Goal: Task Accomplishment & Management: Use online tool/utility

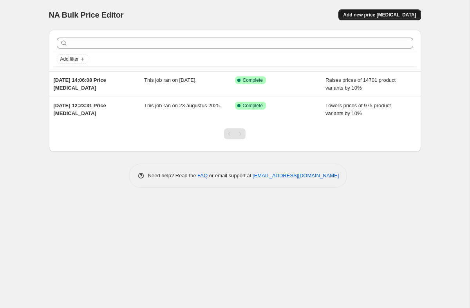
click at [401, 20] on button "Add new price [MEDICAL_DATA]" at bounding box center [380, 14] width 82 height 11
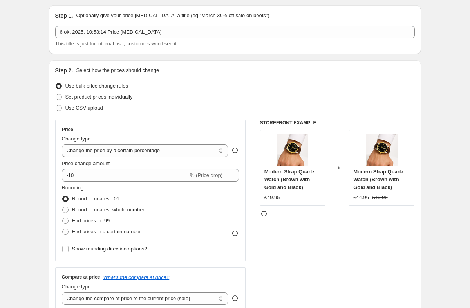
scroll to position [28, 0]
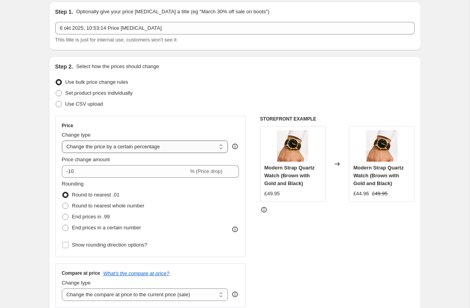
click at [171, 147] on select "Change the price to a certain amount Change the price by a certain amount Chang…" at bounding box center [145, 147] width 167 height 13
select select "no_change"
click at [62, 141] on select "Change the price to a certain amount Change the price by a certain amount Chang…" at bounding box center [145, 147] width 167 height 13
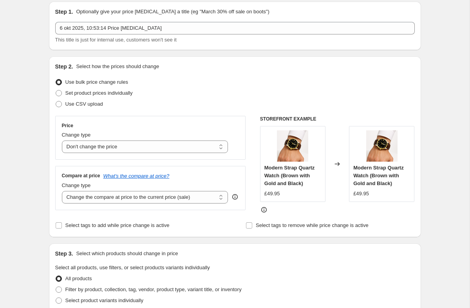
scroll to position [97, 0]
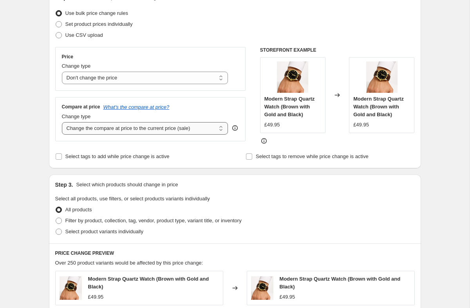
click at [135, 129] on select "Change the compare at price to the current price (sale) Change the compare at p…" at bounding box center [145, 128] width 167 height 13
select select "remove"
click at [62, 122] on select "Change the compare at price to the current price (sale) Change the compare at p…" at bounding box center [145, 128] width 167 height 13
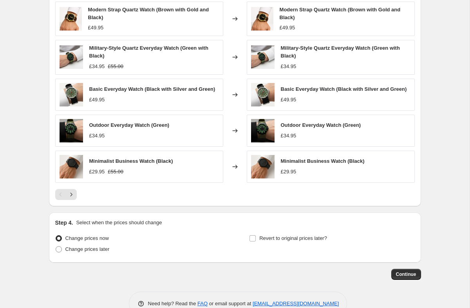
scroll to position [386, 0]
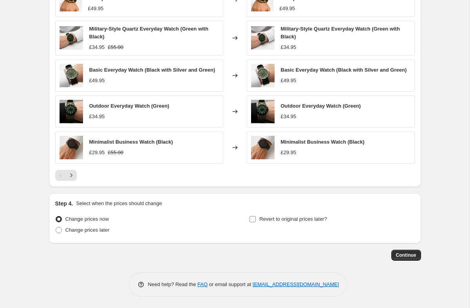
click at [302, 222] on span "Revert to original prices later?" at bounding box center [293, 219] width 68 height 8
click at [256, 222] on input "Revert to original prices later?" at bounding box center [253, 219] width 6 height 6
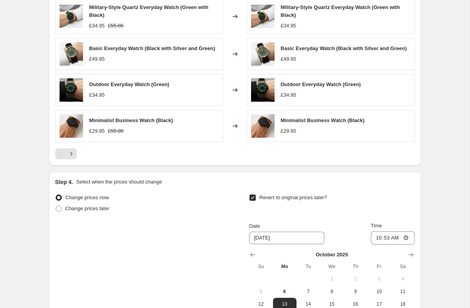
scroll to position [410, 0]
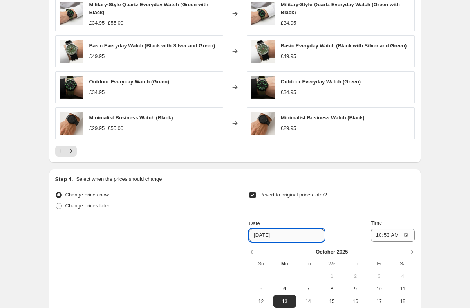
click at [273, 239] on input "10/13/2025" at bounding box center [286, 235] width 75 height 13
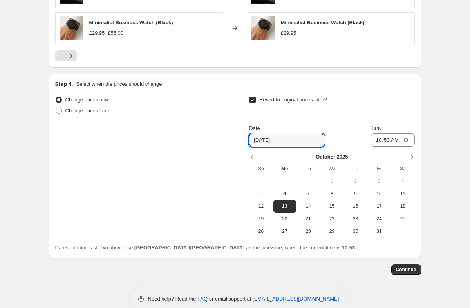
scroll to position [520, 0]
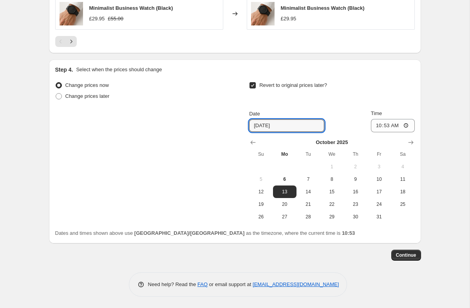
click at [252, 83] on input "Revert to original prices later?" at bounding box center [253, 85] width 6 height 6
checkbox input "false"
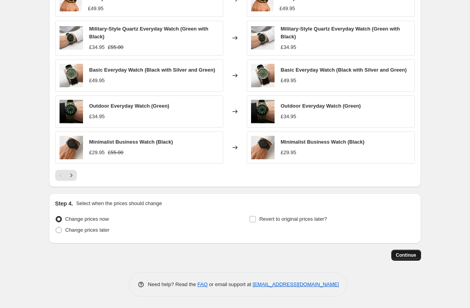
click at [398, 252] on span "Continue" at bounding box center [406, 255] width 20 height 6
